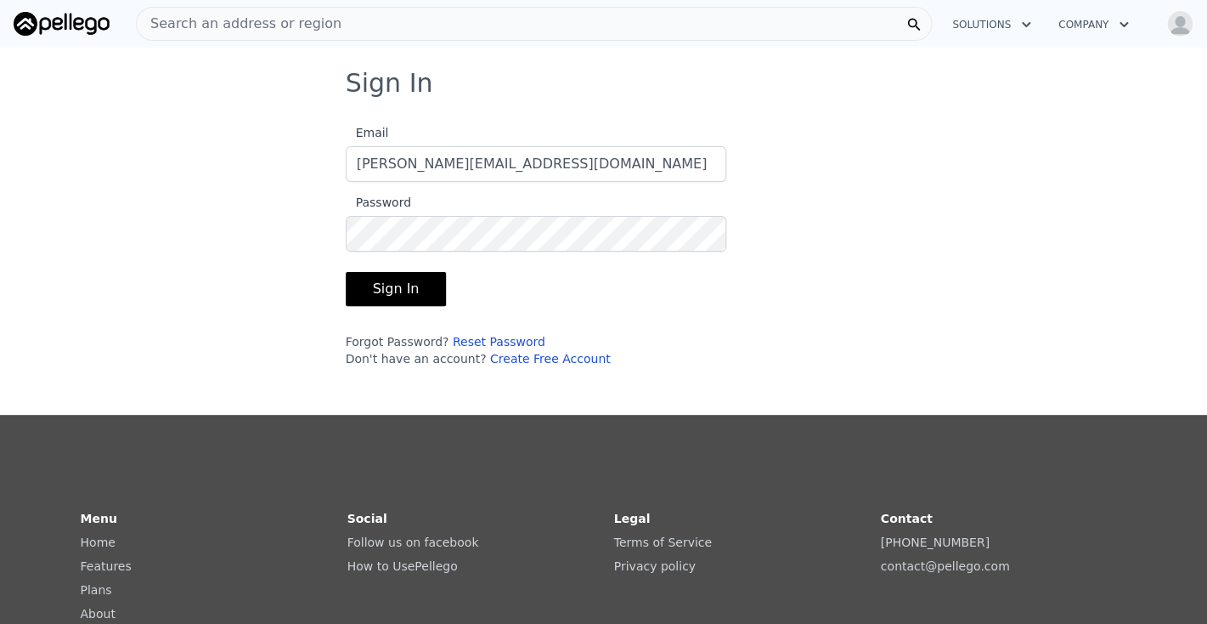
type input "[PERSON_NAME][EMAIL_ADDRESS][DOMAIN_NAME]"
click at [385, 279] on button "Sign In" at bounding box center [396, 289] width 101 height 34
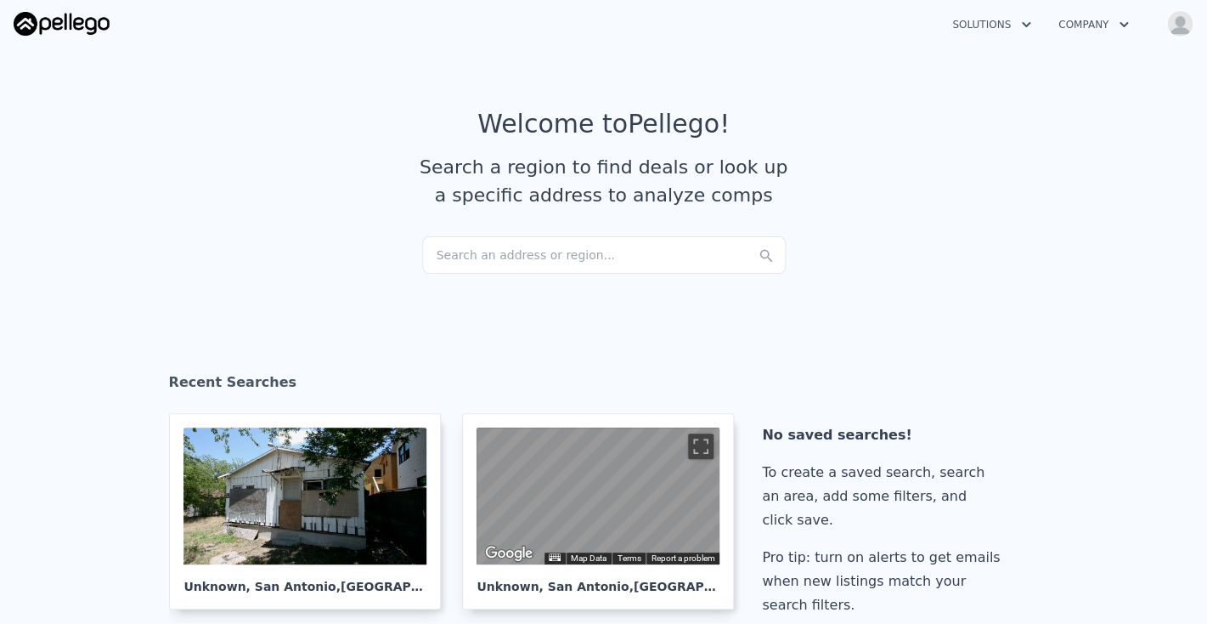
click at [509, 255] on div "Search an address or region..." at bounding box center [604, 254] width 364 height 37
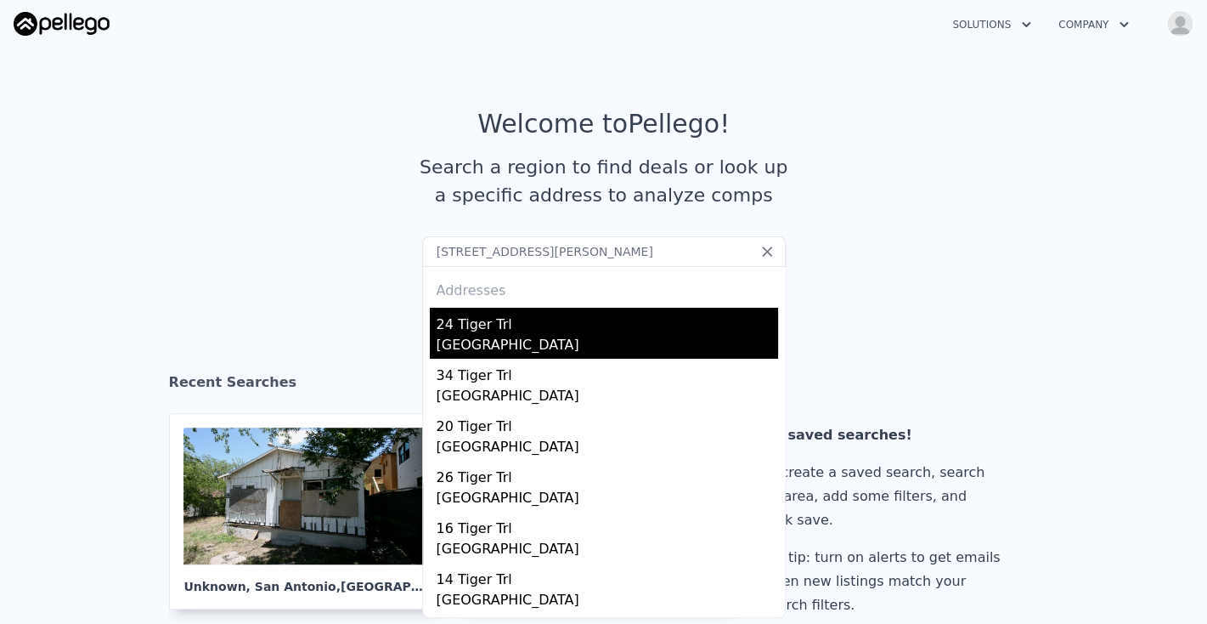
type input "[STREET_ADDRESS][PERSON_NAME]"
click at [480, 326] on div "24 Tiger Trl" at bounding box center [607, 321] width 341 height 27
